Goal: Information Seeking & Learning: Compare options

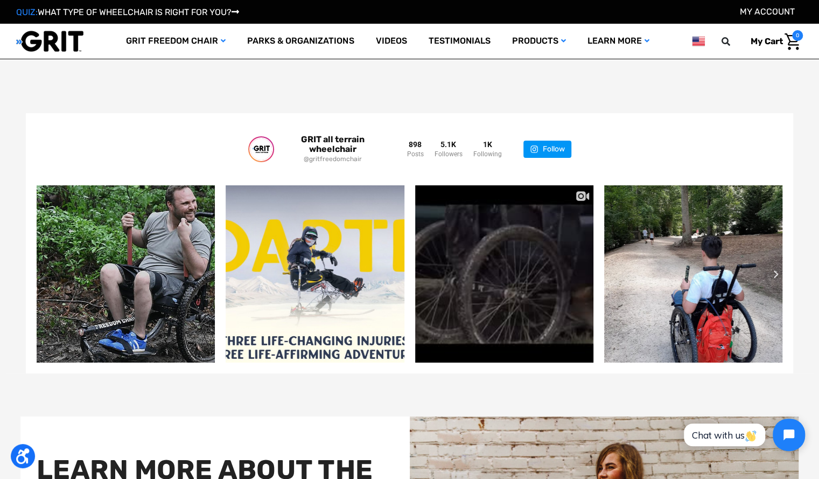
scroll to position [2249, 0]
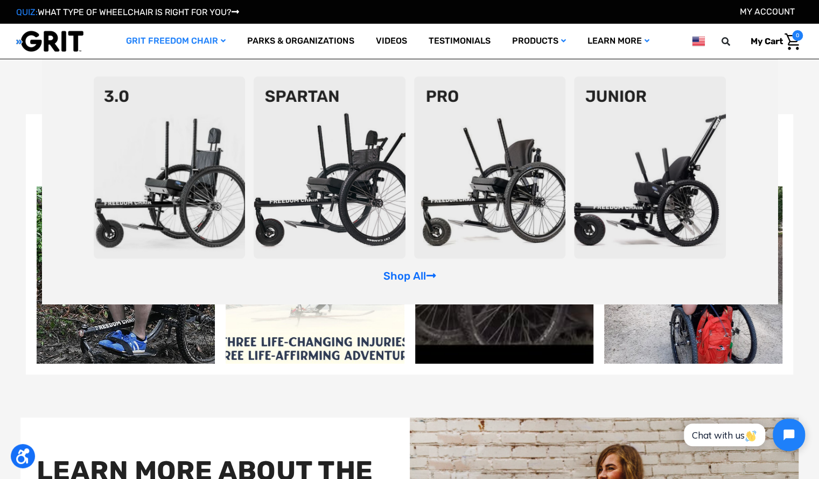
click at [312, 175] on img at bounding box center [330, 167] width 152 height 182
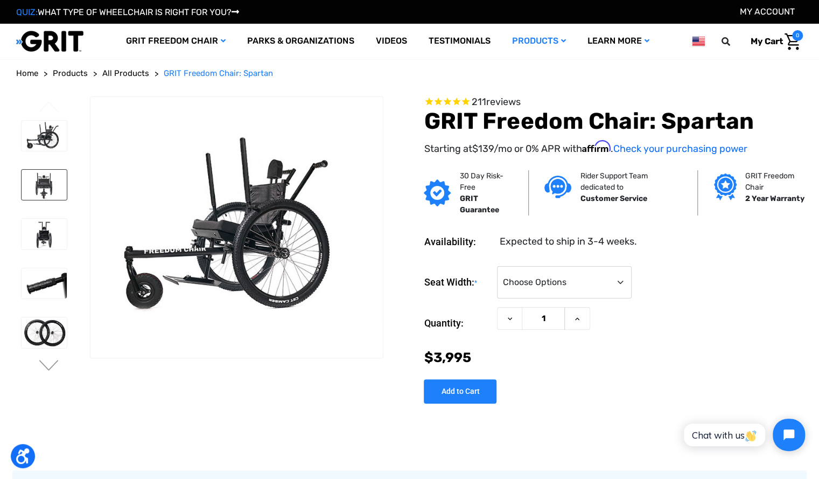
click at [50, 178] on img at bounding box center [44, 185] width 45 height 30
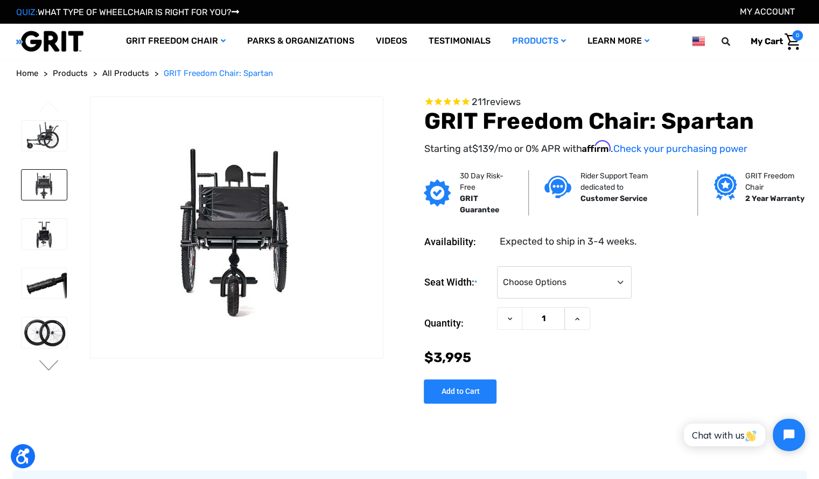
click at [44, 233] on img at bounding box center [44, 234] width 45 height 30
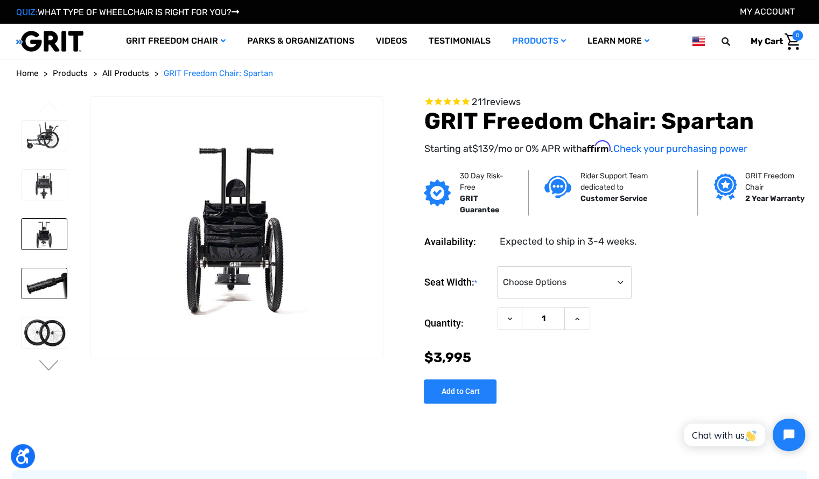
click at [47, 281] on img at bounding box center [44, 283] width 45 height 30
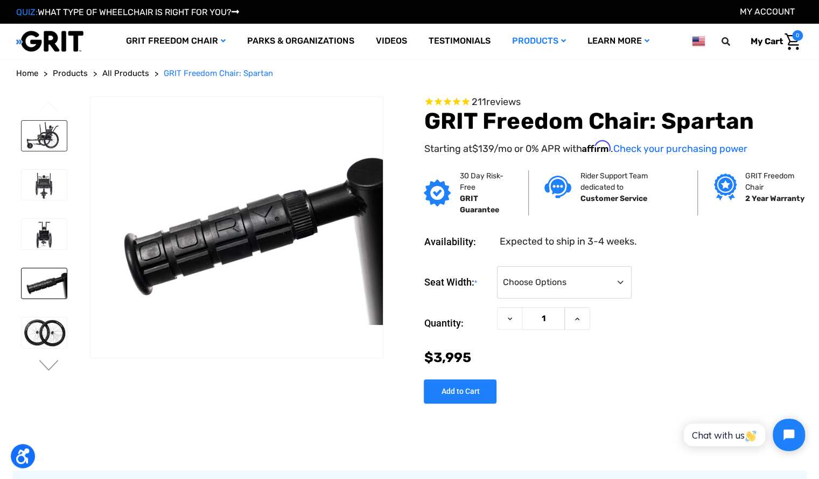
click at [47, 139] on img at bounding box center [44, 136] width 45 height 30
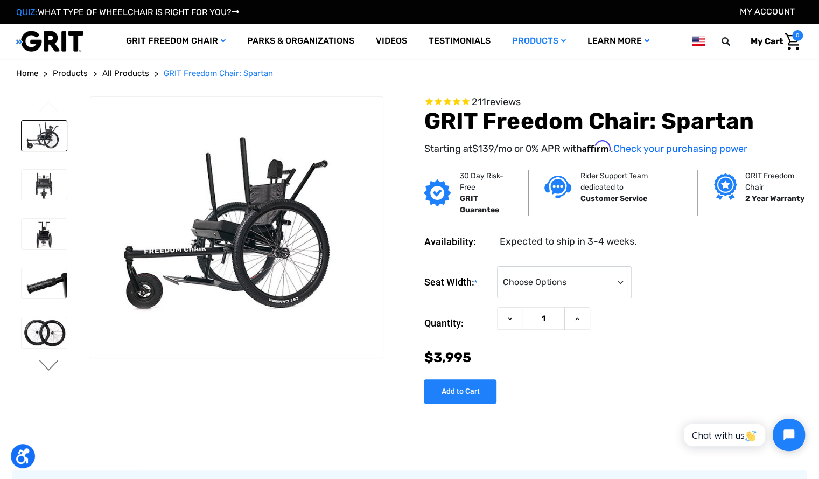
click at [49, 369] on button "Next" at bounding box center [49, 366] width 23 height 13
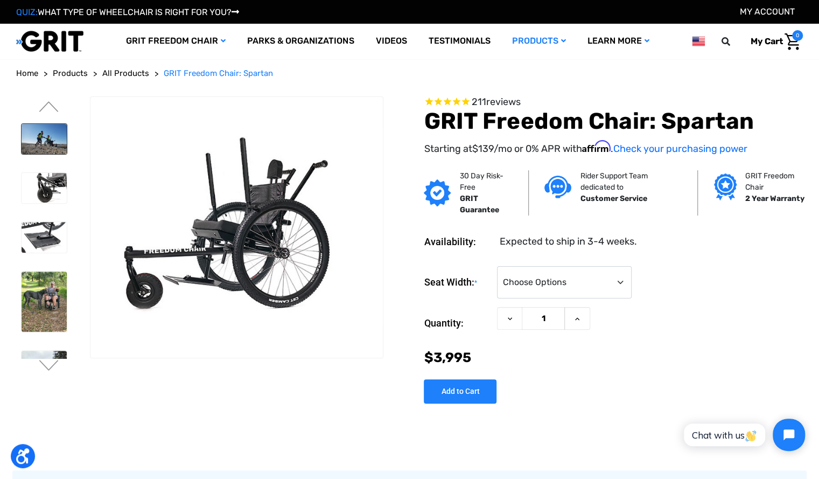
click at [46, 130] on img at bounding box center [44, 139] width 45 height 30
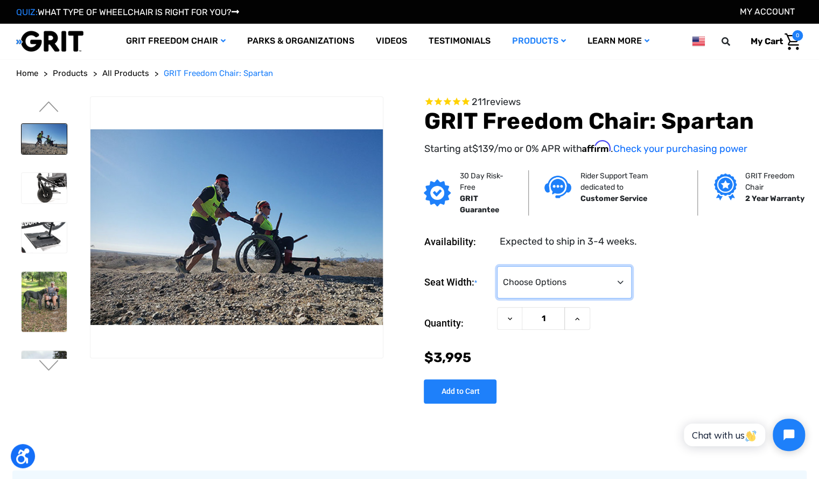
click at [619, 280] on select "Choose Options 16" 18" 20"" at bounding box center [564, 282] width 135 height 32
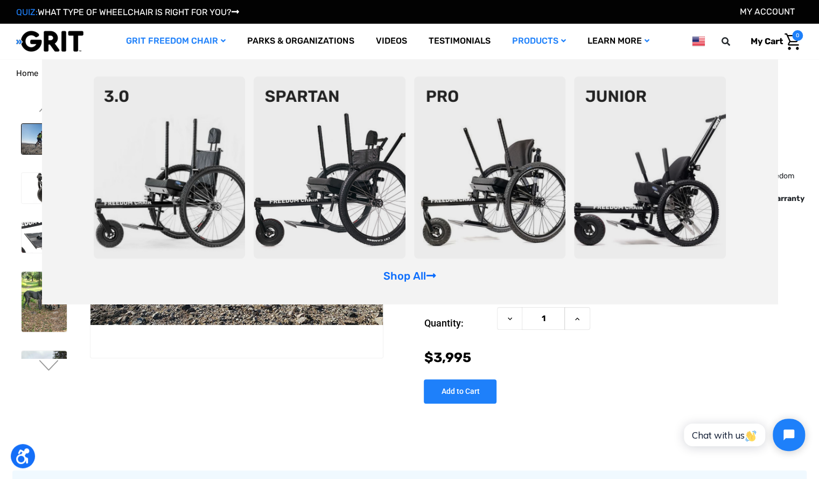
click at [183, 199] on img at bounding box center [170, 167] width 152 height 182
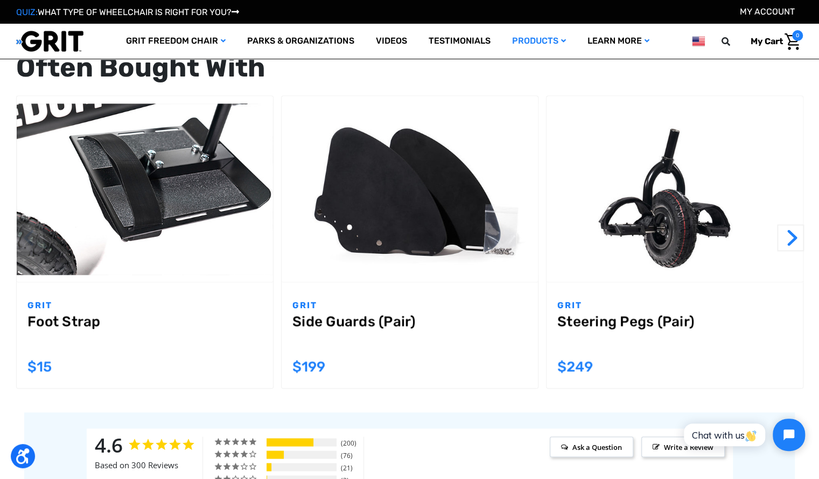
scroll to position [957, 0]
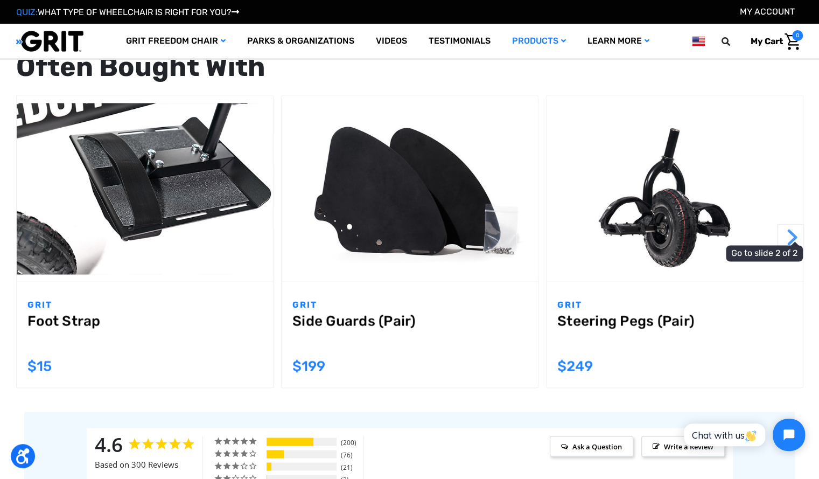
click at [790, 241] on button "Next" at bounding box center [790, 236] width 27 height 27
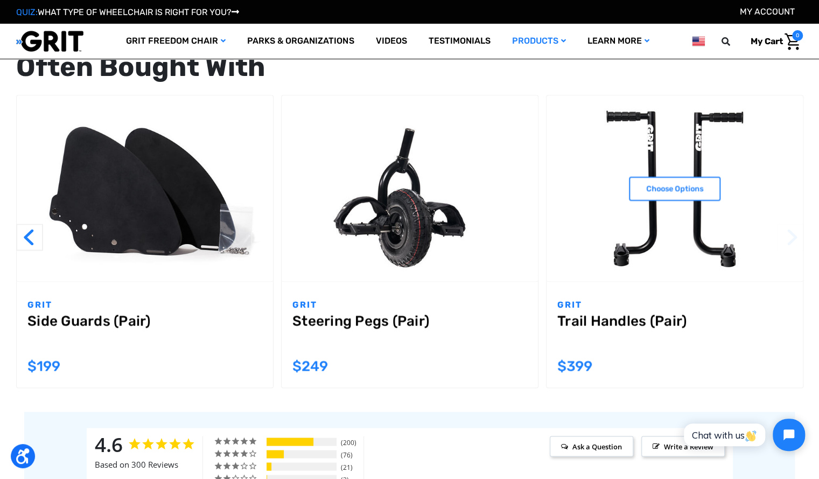
click at [594, 321] on link "Trail Handles (Pair)" at bounding box center [674, 331] width 235 height 39
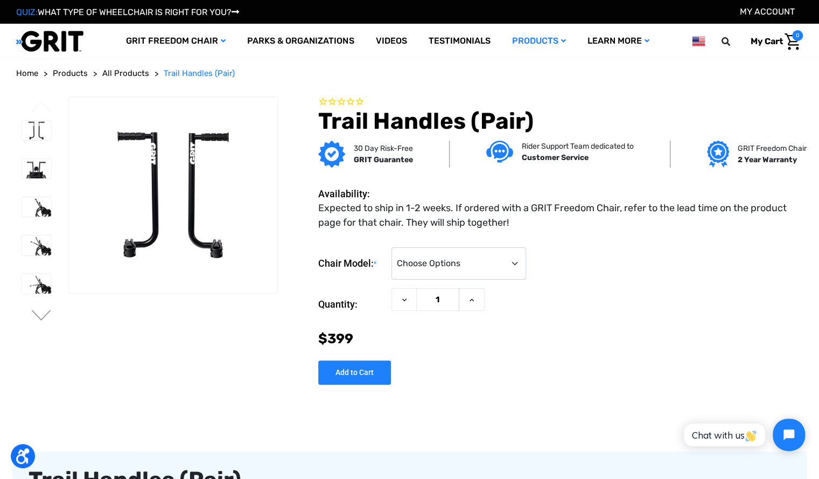
scroll to position [1, 0]
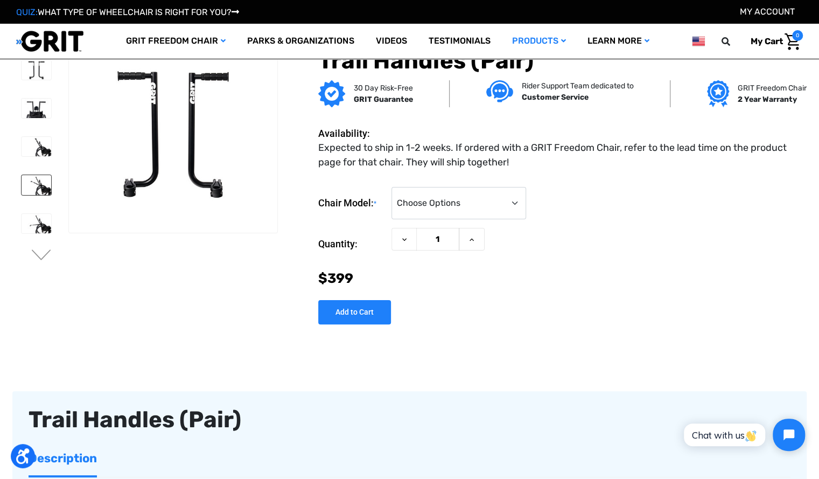
click at [40, 185] on img at bounding box center [37, 184] width 30 height 19
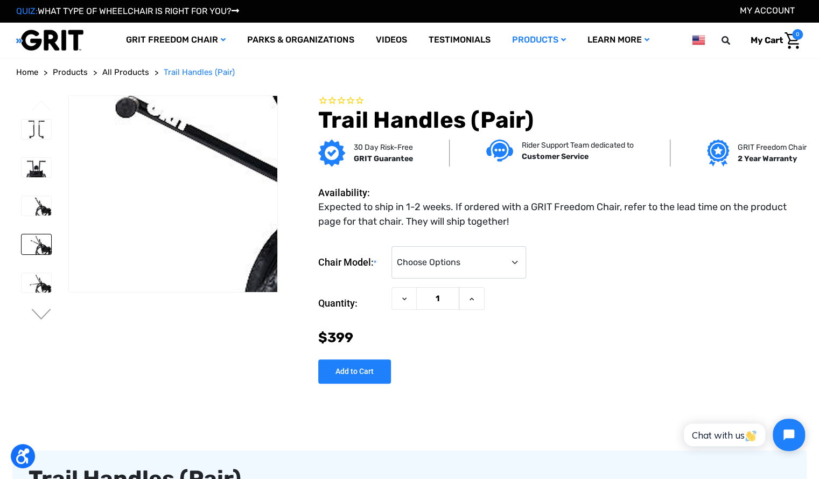
scroll to position [0, 0]
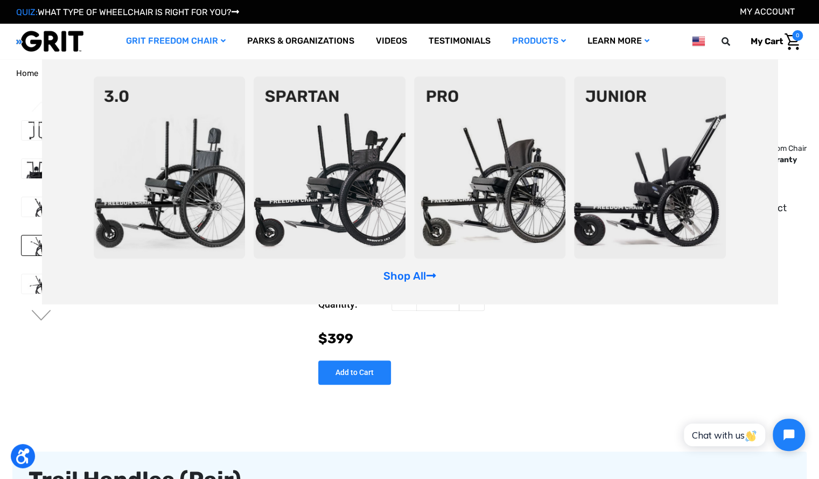
click at [339, 183] on img at bounding box center [330, 167] width 152 height 182
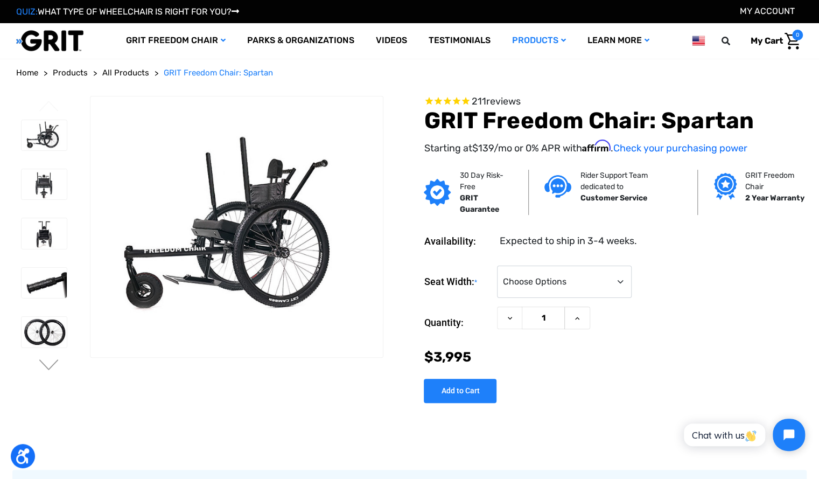
scroll to position [1, 0]
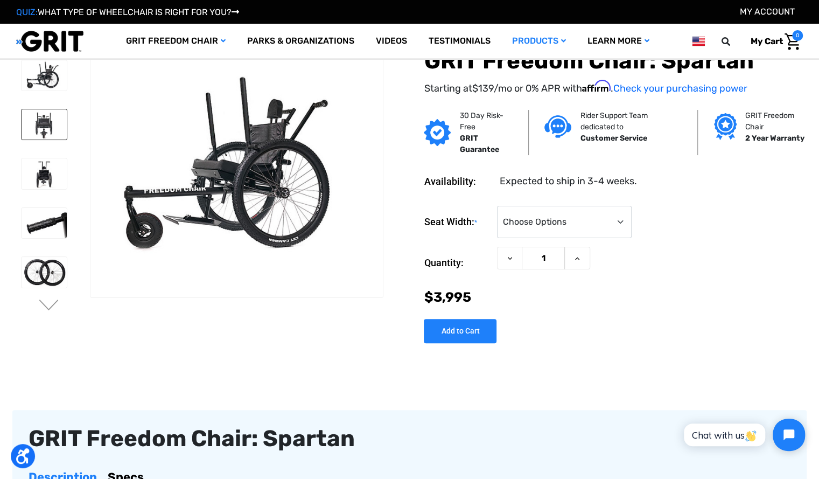
click at [39, 123] on img at bounding box center [44, 124] width 45 height 30
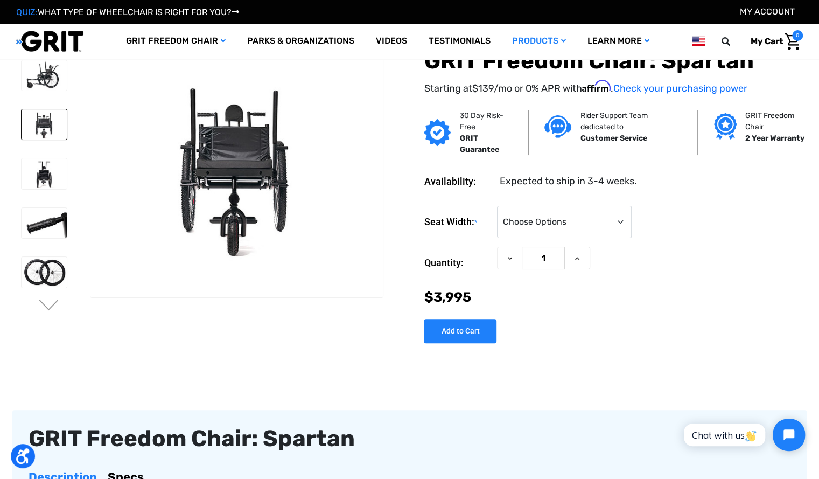
click at [41, 155] on li at bounding box center [43, 173] width 55 height 41
click at [43, 172] on img at bounding box center [44, 173] width 45 height 30
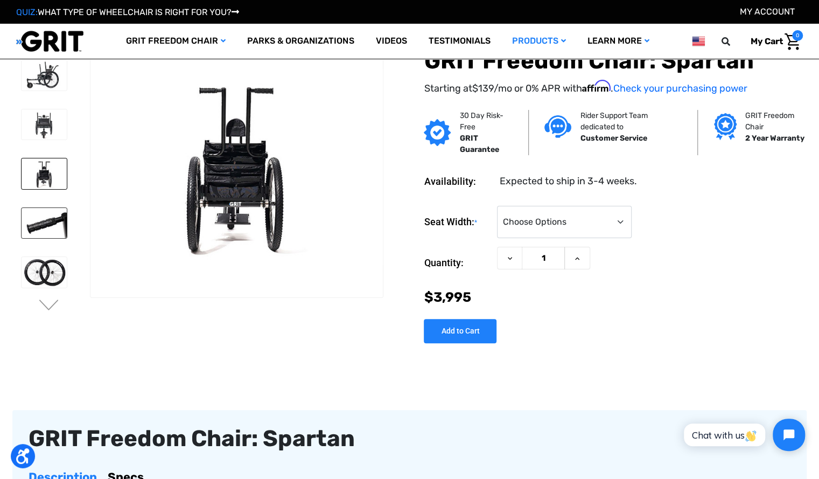
click at [44, 221] on img at bounding box center [44, 223] width 45 height 30
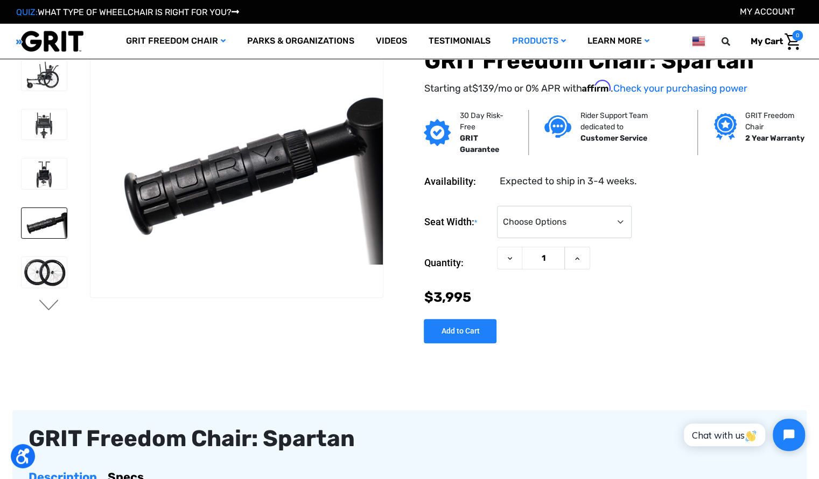
click at [52, 302] on button "Next" at bounding box center [49, 305] width 23 height 13
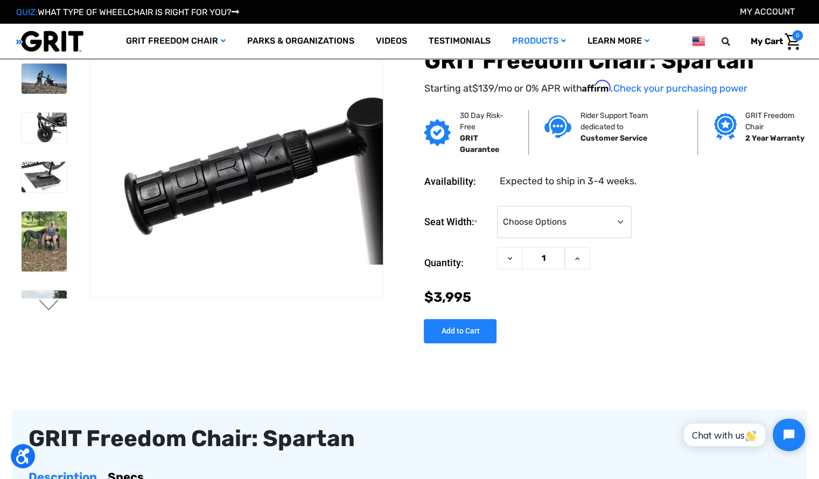
click at [52, 302] on button "Next" at bounding box center [49, 305] width 23 height 13
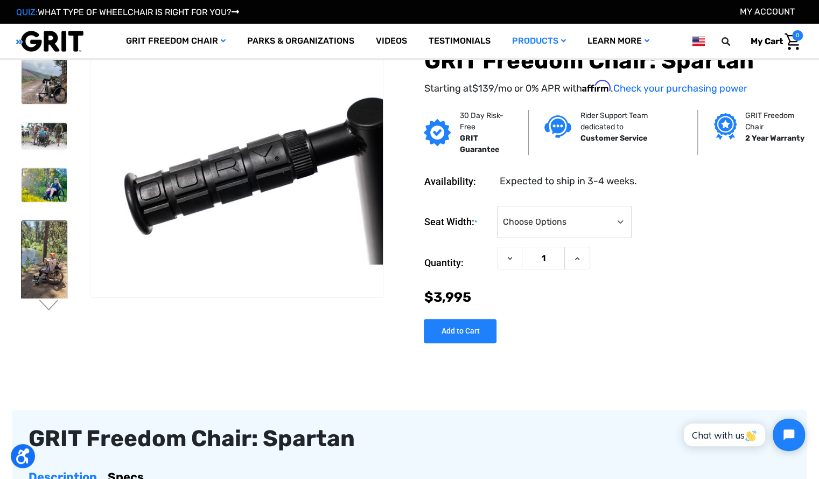
click at [55, 271] on img at bounding box center [44, 267] width 45 height 93
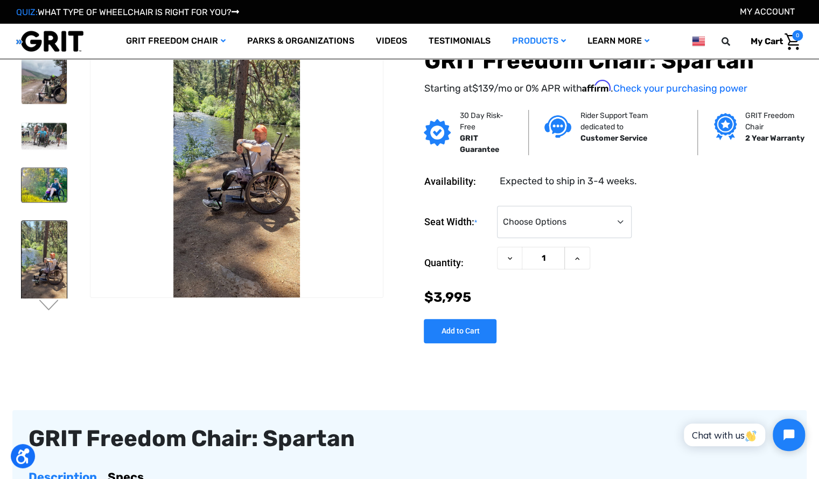
click at [50, 180] on img at bounding box center [44, 185] width 45 height 34
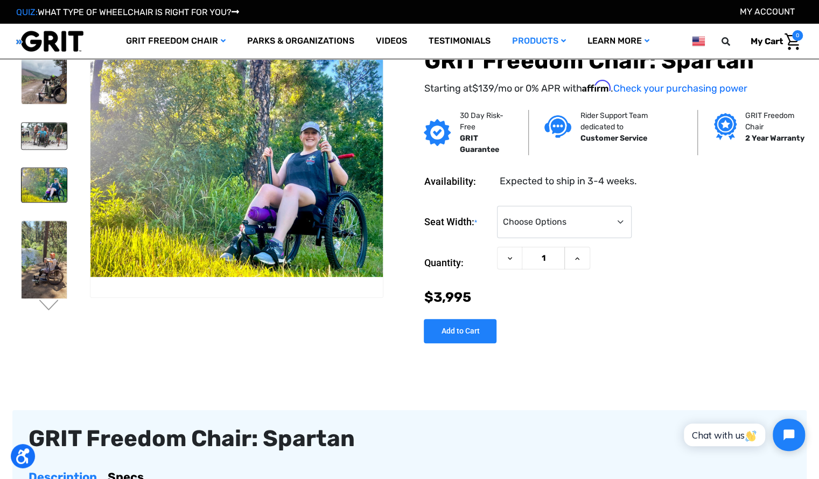
click at [41, 127] on img at bounding box center [44, 136] width 45 height 26
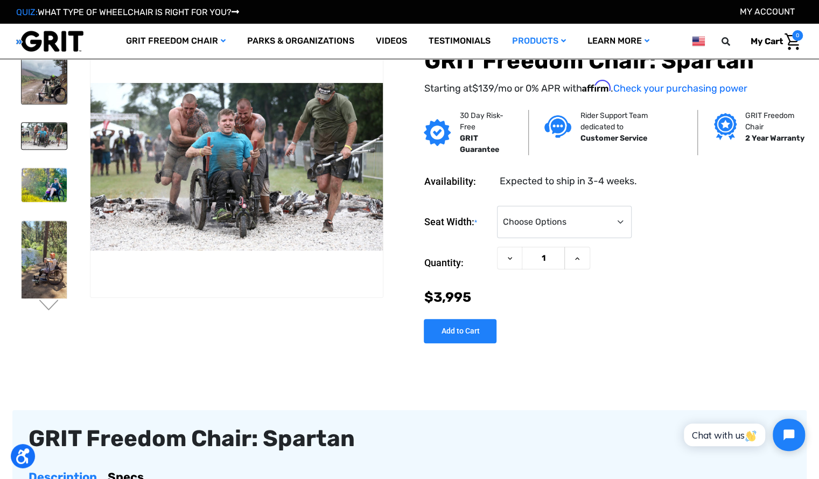
click at [53, 81] on img at bounding box center [44, 75] width 45 height 57
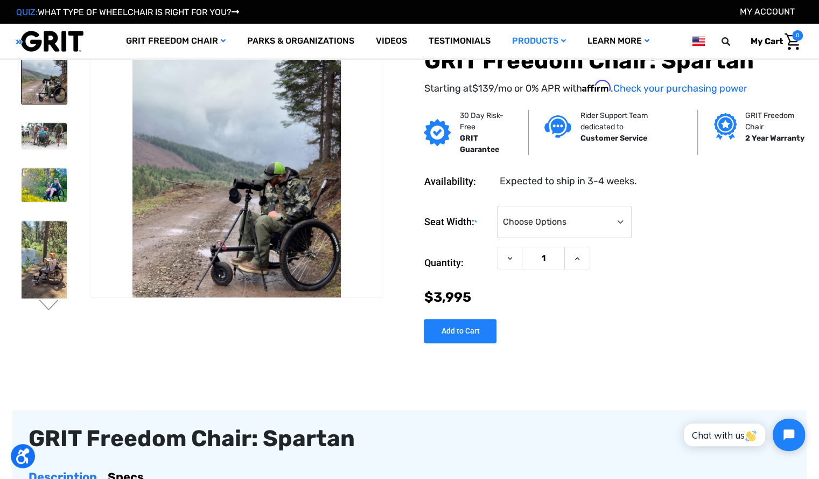
scroll to position [0, 0]
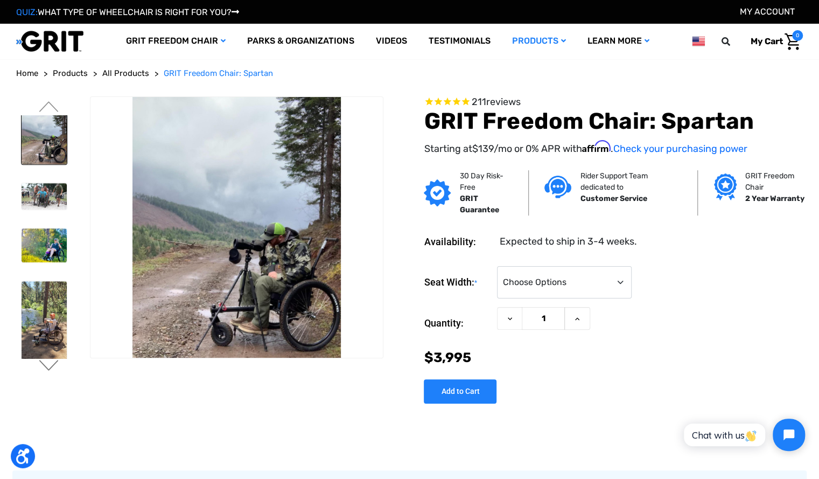
click at [41, 365] on button "Next" at bounding box center [49, 366] width 23 height 13
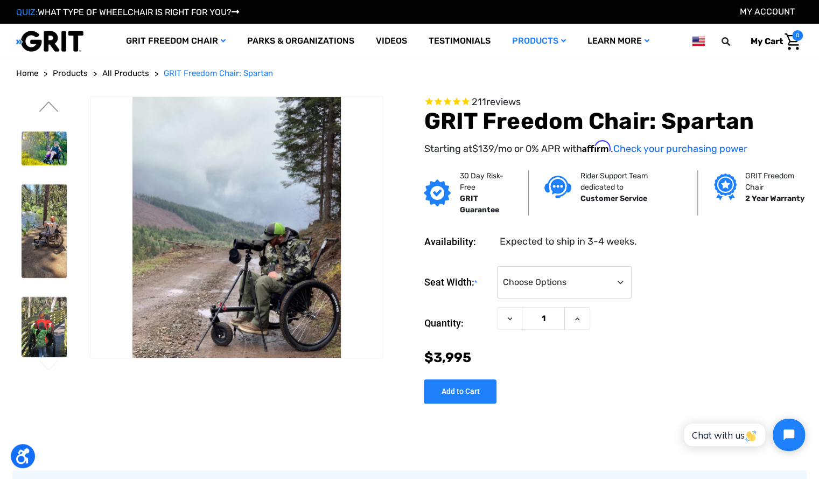
click at [41, 365] on button "Next" at bounding box center [49, 366] width 23 height 13
click at [48, 326] on img at bounding box center [44, 327] width 45 height 60
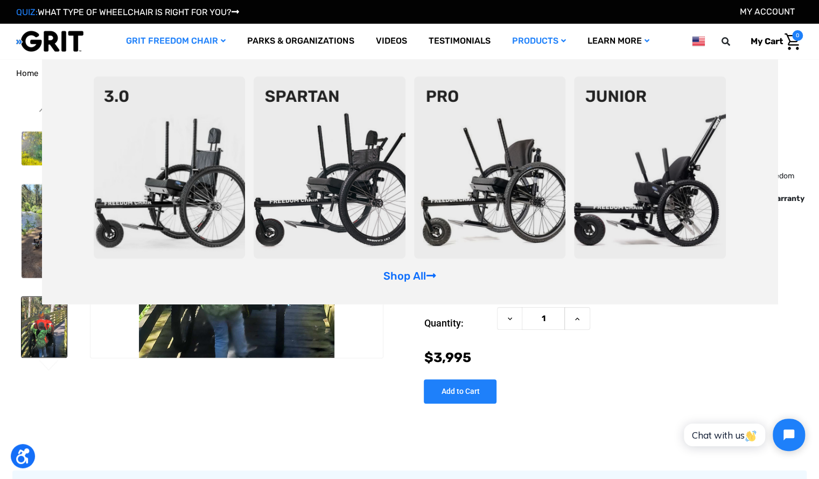
click at [519, 196] on img at bounding box center [490, 167] width 152 height 182
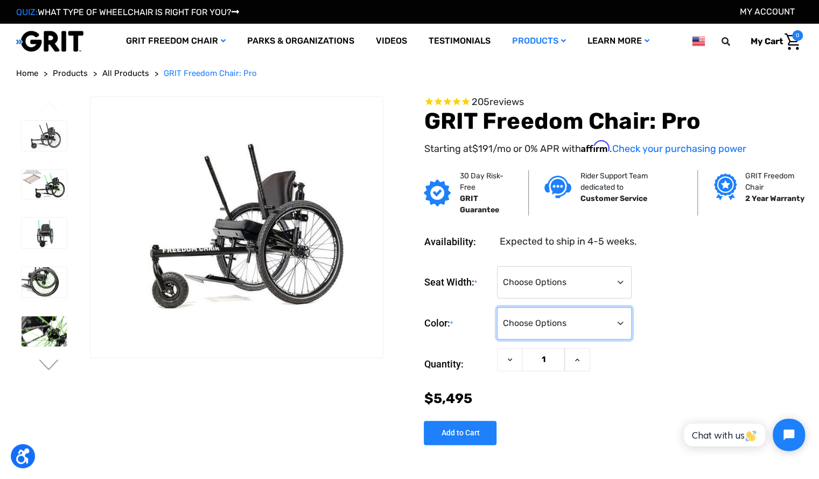
click at [554, 319] on select "Choose Options Black Blue Green Orange Pink Purple Red White Yellow" at bounding box center [564, 323] width 135 height 32
select select "332"
click at [497, 307] on select "Choose Options Black Blue Green Orange Pink Purple Red White Yellow" at bounding box center [564, 323] width 135 height 32
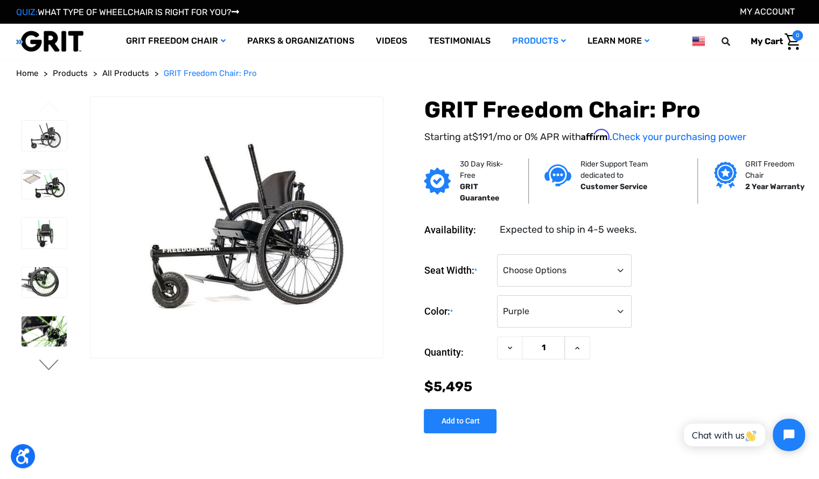
click at [43, 362] on button "Next" at bounding box center [49, 365] width 23 height 13
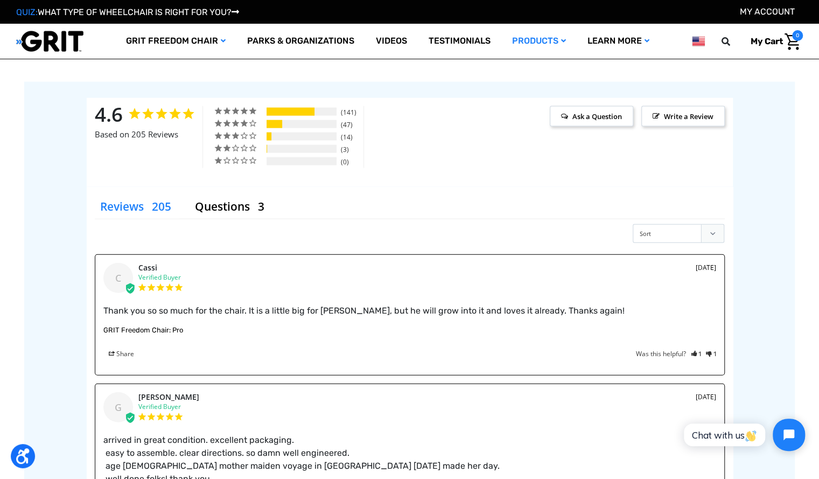
scroll to position [1371, 0]
click at [233, 195] on li "Questions" at bounding box center [231, 207] width 83 height 24
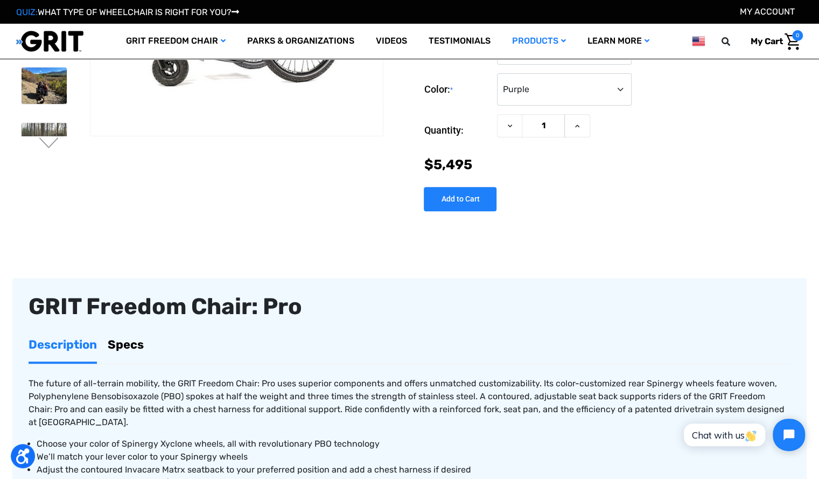
scroll to position [0, 0]
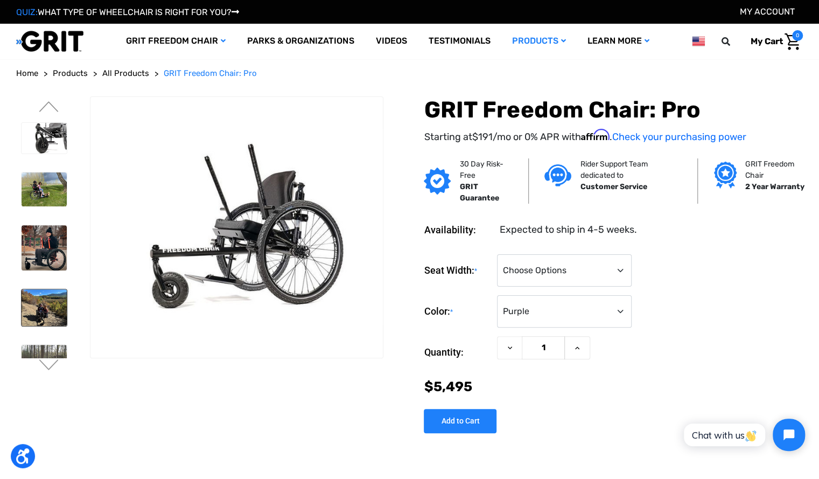
click at [43, 310] on img at bounding box center [44, 307] width 45 height 36
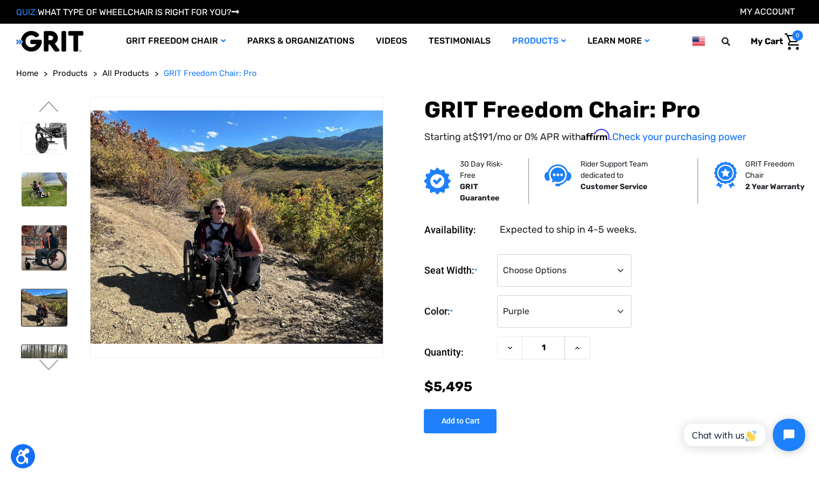
click at [43, 345] on img at bounding box center [44, 369] width 45 height 48
